Goal: Task Accomplishment & Management: Use online tool/utility

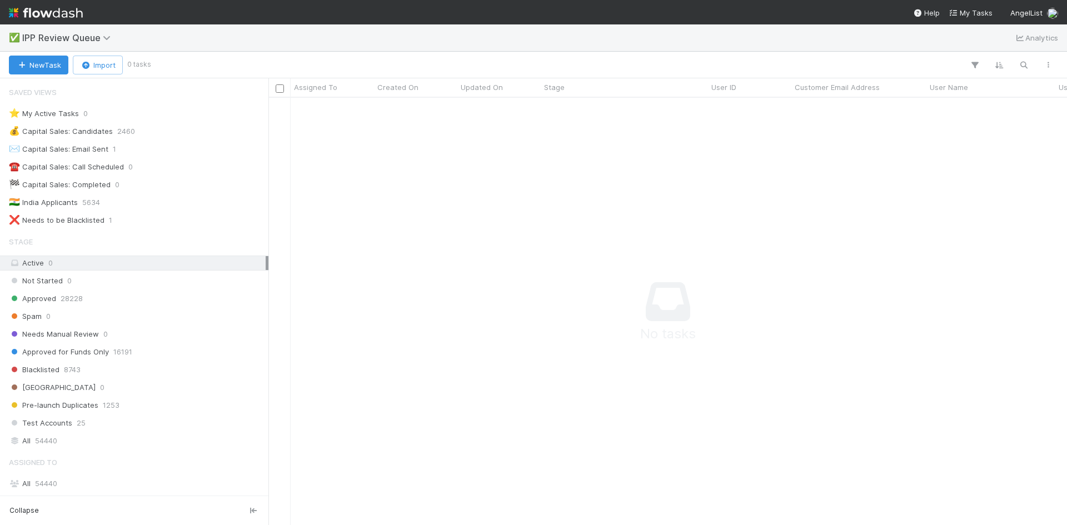
scroll to position [111, 0]
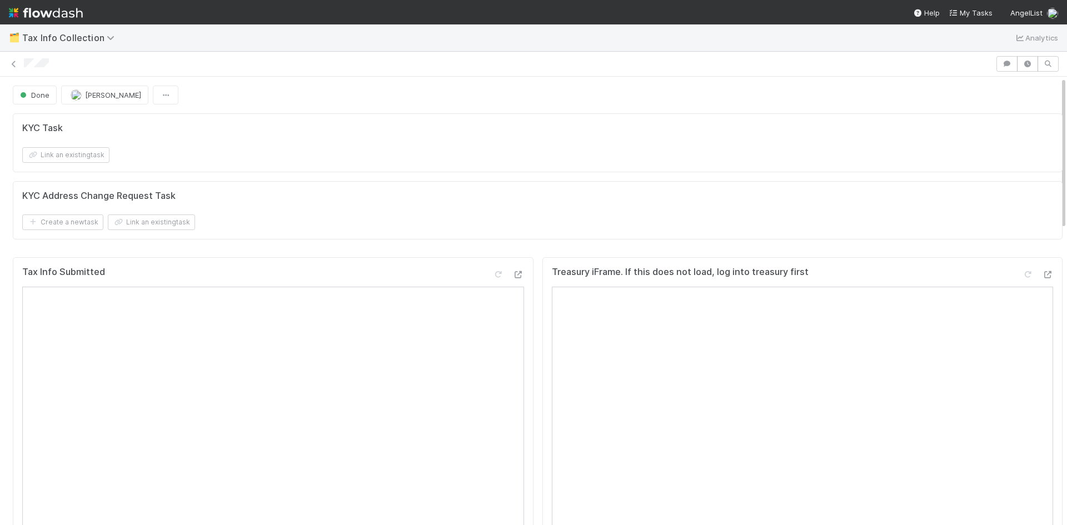
click at [4, 62] on div at bounding box center [533, 64] width 1067 height 16
click at [12, 61] on icon at bounding box center [13, 64] width 11 height 7
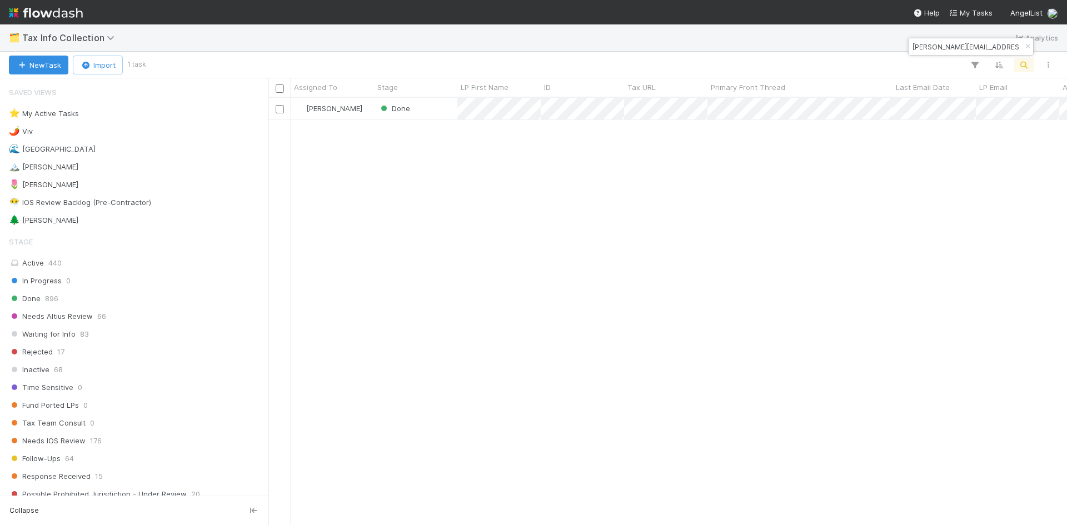
scroll to position [419, 790]
click at [62, 185] on div "🌷 Meg 1" at bounding box center [137, 185] width 257 height 14
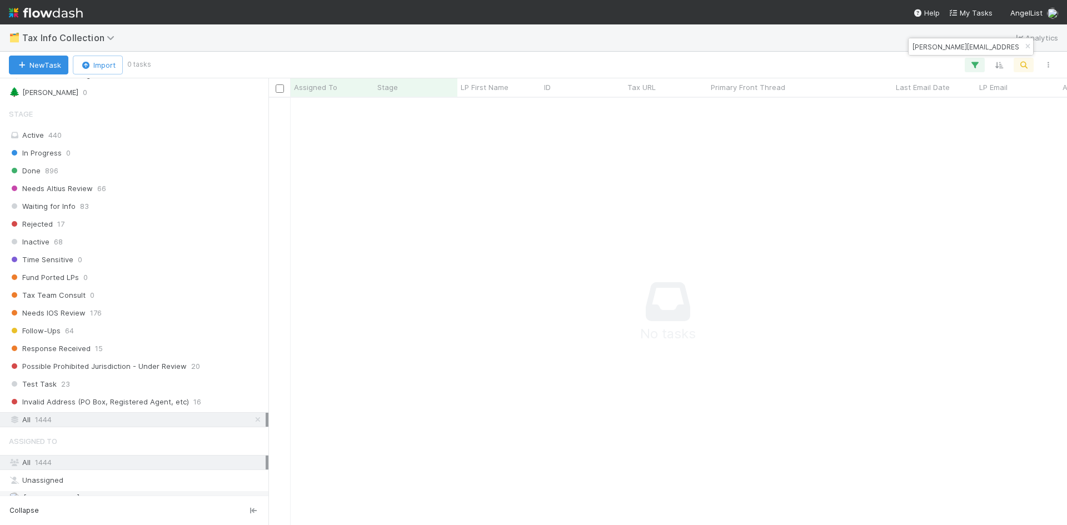
scroll to position [247, 0]
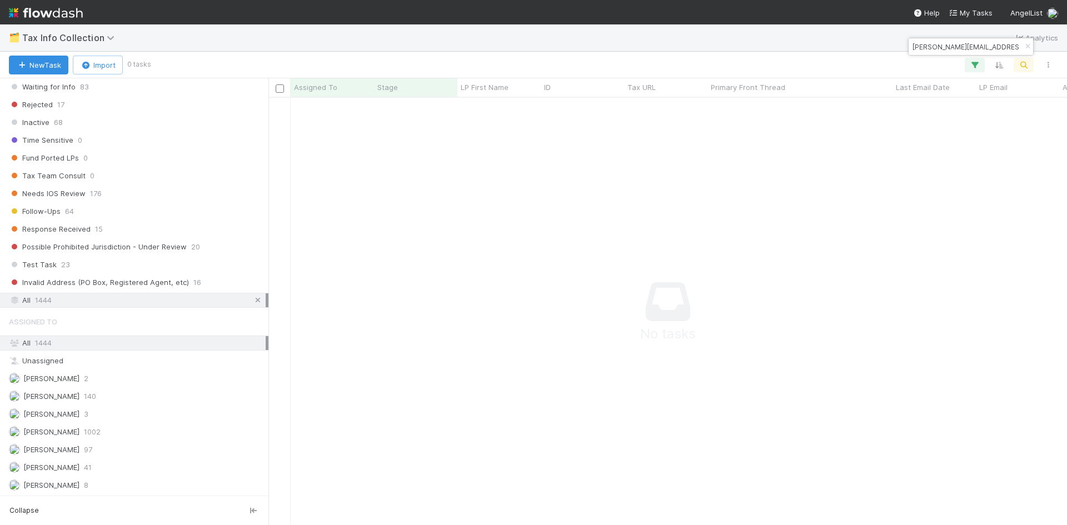
click at [252, 298] on icon at bounding box center [257, 300] width 11 height 7
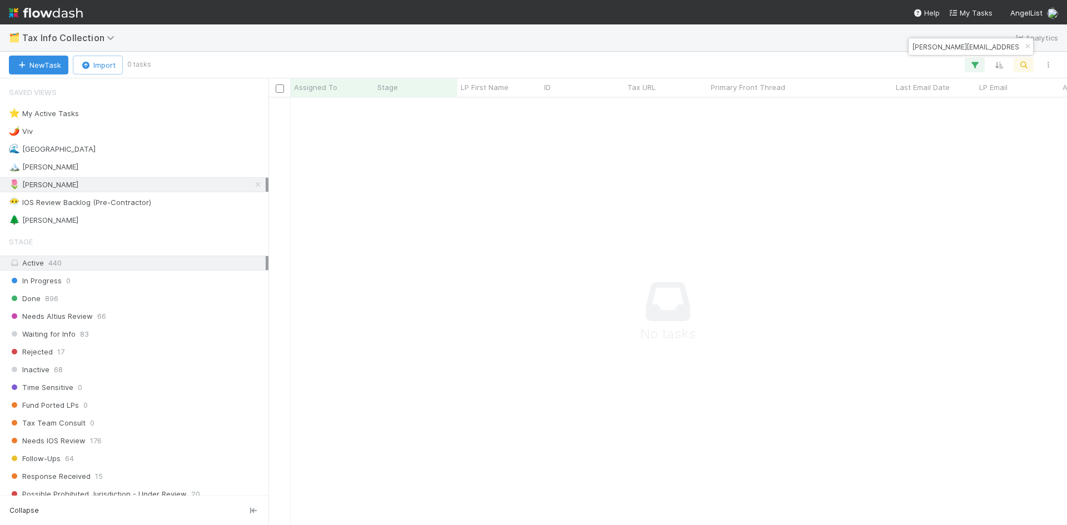
scroll to position [411, 790]
click at [84, 183] on div "🌷 Meg 1" at bounding box center [137, 185] width 257 height 14
click at [197, 182] on div "🌷 Meg 1" at bounding box center [137, 185] width 257 height 14
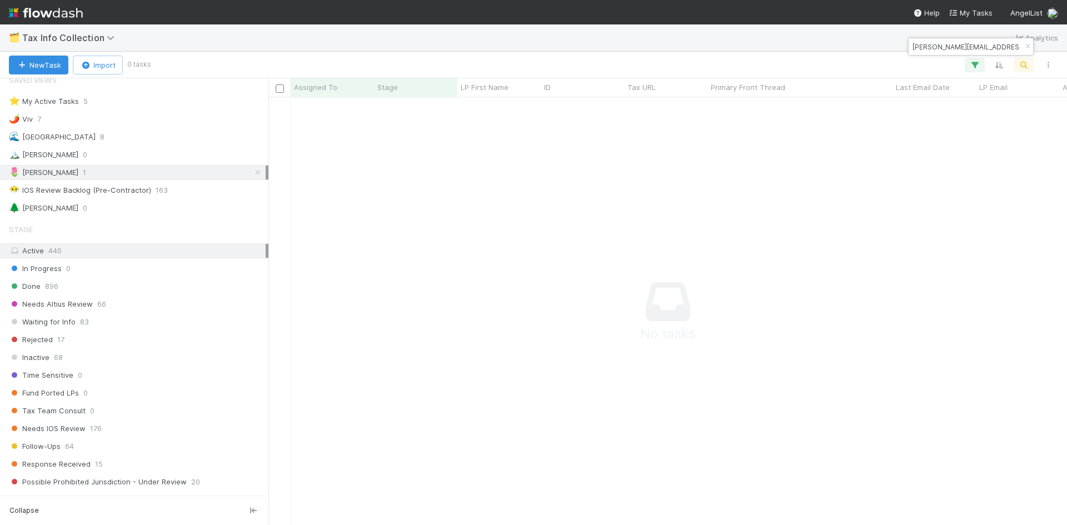
scroll to position [0, 0]
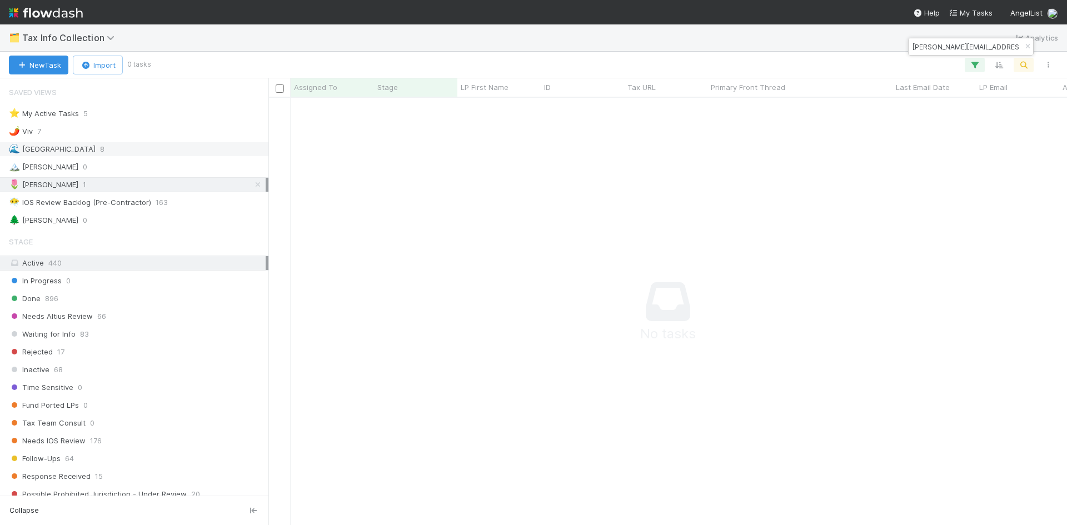
click at [83, 146] on div "🌊 Madison 8" at bounding box center [137, 149] width 257 height 14
click at [1029, 47] on icon "button" at bounding box center [1027, 46] width 11 height 7
click at [71, 182] on div "🌷 Meg 1" at bounding box center [137, 185] width 257 height 14
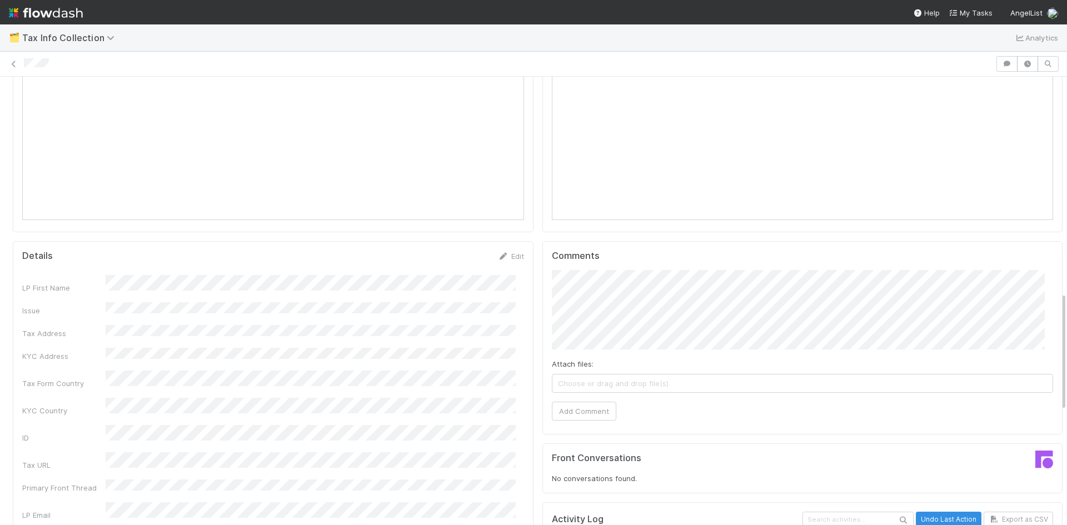
scroll to position [813, 0]
